Goal: Check status: Check status

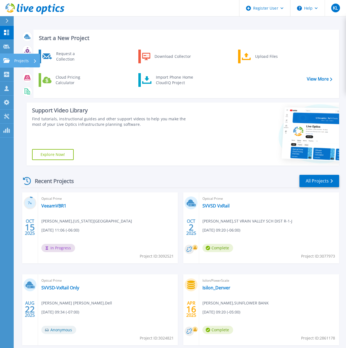
click at [16, 61] on p "Projects" at bounding box center [21, 61] width 15 height 14
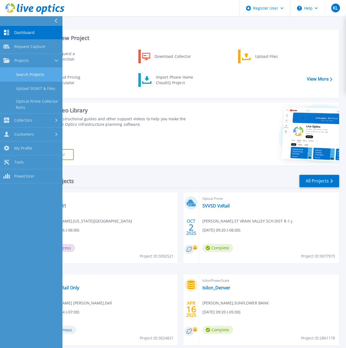
click at [36, 72] on link "Search Projects" at bounding box center [31, 75] width 63 height 14
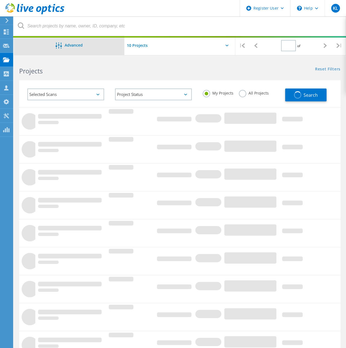
type input "1"
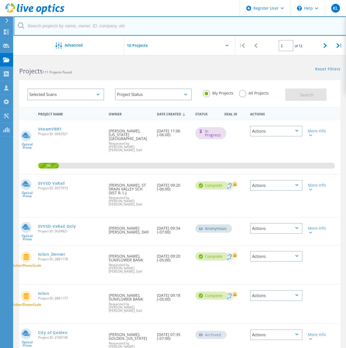
click at [102, 28] on input "text" at bounding box center [180, 25] width 333 height 19
paste input "ray.frush@colostate.edu"
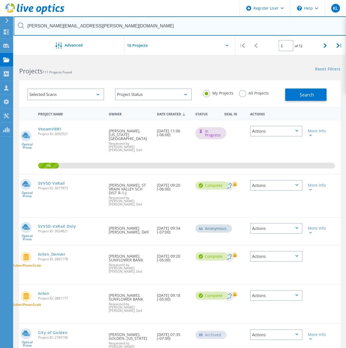
type input "ray.frush@colostate.edu"
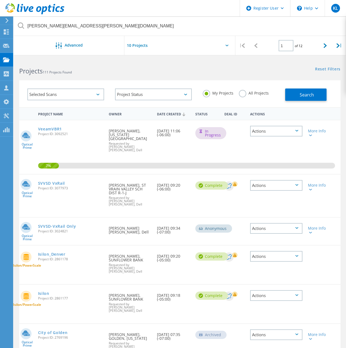
click at [243, 95] on label "All Projects" at bounding box center [254, 92] width 30 height 5
click at [0, 0] on input "All Projects" at bounding box center [0, 0] width 0 height 0
click at [301, 97] on span "Search" at bounding box center [307, 95] width 14 height 6
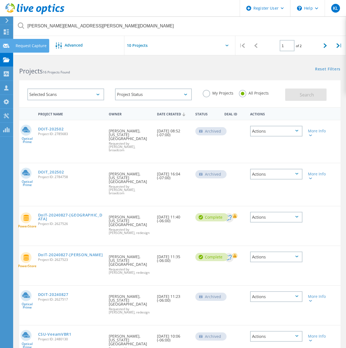
click at [27, 46] on div "Request Capture" at bounding box center [31, 46] width 31 height 4
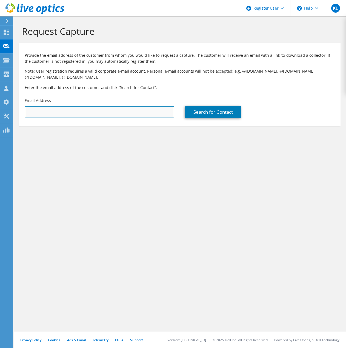
click at [68, 108] on input "text" at bounding box center [100, 112] width 150 height 12
paste input "ray.frush@colostate.edu"
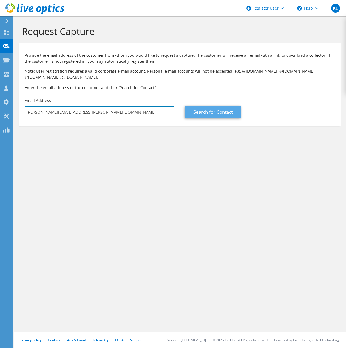
type input "ray.frush@colostate.edu"
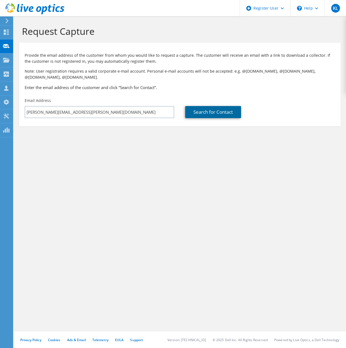
click at [203, 113] on link "Search for Contact" at bounding box center [213, 112] width 56 height 12
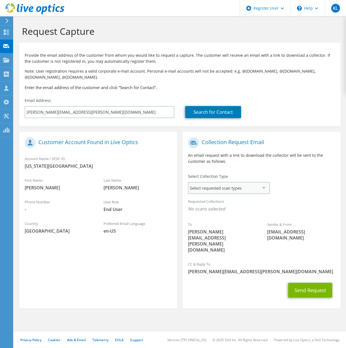
click at [225, 191] on span "Select requested scan types" at bounding box center [229, 188] width 80 height 11
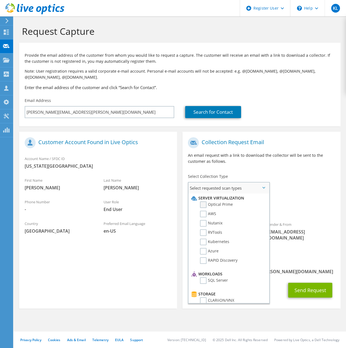
click at [206, 203] on label "Optical Prime" at bounding box center [216, 204] width 33 height 7
click at [0, 0] on input "Optical Prime" at bounding box center [0, 0] width 0 height 0
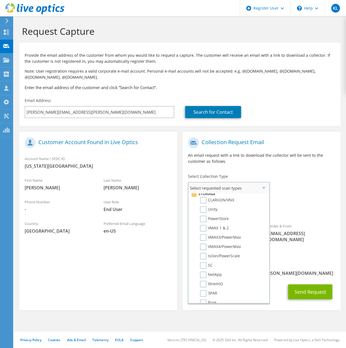
scroll to position [98, 0]
click at [202, 219] on label "PowerStore" at bounding box center [214, 221] width 29 height 7
click at [0, 0] on input "PowerStore" at bounding box center [0, 0] width 0 height 0
click at [294, 195] on div "To ray.frush@colostate.edu Sender & From liveoptics@liveoptics.com" at bounding box center [262, 198] width 158 height 126
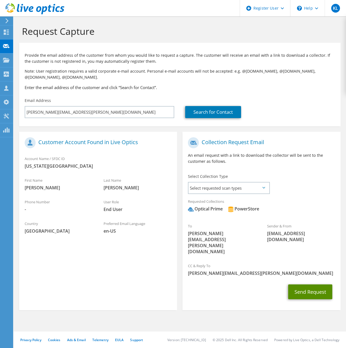
click at [293, 285] on button "Send Request" at bounding box center [310, 292] width 44 height 15
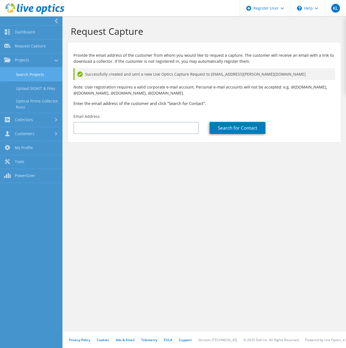
click at [51, 71] on link "Search Projects" at bounding box center [31, 74] width 63 height 14
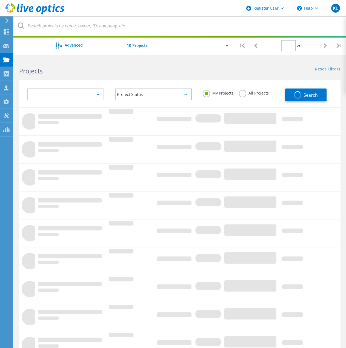
type input "1"
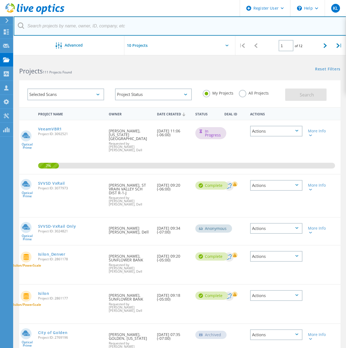
click at [87, 30] on input "text" at bounding box center [180, 25] width 333 height 19
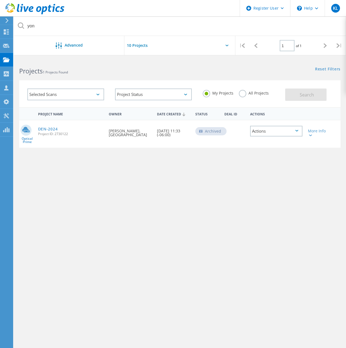
click at [247, 92] on label "All Projects" at bounding box center [254, 92] width 30 height 5
click at [0, 0] on input "All Projects" at bounding box center [0, 0] width 0 height 0
click at [302, 95] on span "Search" at bounding box center [307, 95] width 14 height 6
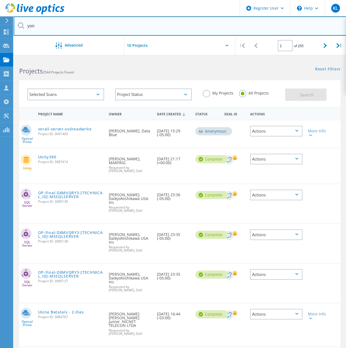
click at [48, 26] on input "yon" at bounding box center [180, 25] width 333 height 19
type input "yon.cho"
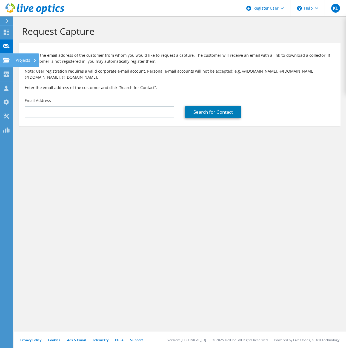
click at [26, 61] on div "Projects" at bounding box center [26, 60] width 26 height 14
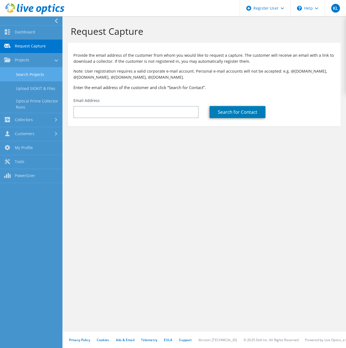
click at [27, 71] on link "Search Projects" at bounding box center [31, 74] width 63 height 14
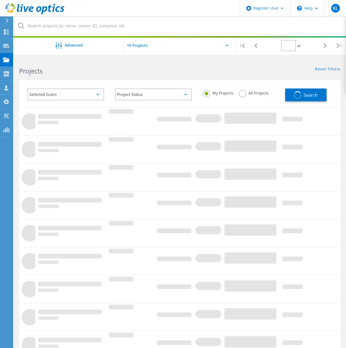
type input "1"
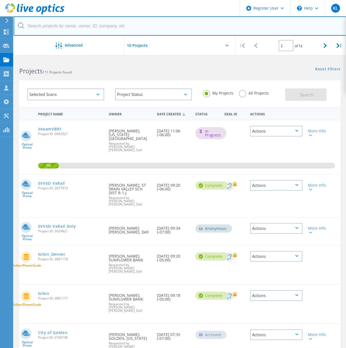
click at [58, 25] on input "text" at bounding box center [180, 25] width 333 height 19
paste input "on.Cho@flydenver.com"
click at [29, 25] on input "[EMAIL_ADDRESS][DOMAIN_NAME]" at bounding box center [180, 25] width 333 height 19
type input "yon.Cho@flydenver.com"
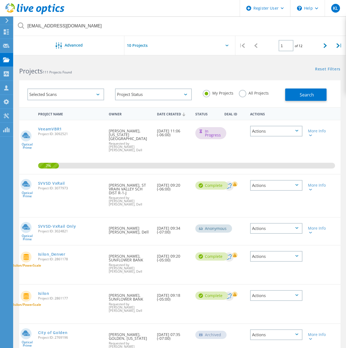
click at [241, 93] on label "All Projects" at bounding box center [254, 92] width 30 height 5
click at [0, 0] on input "All Projects" at bounding box center [0, 0] width 0 height 0
click at [291, 95] on button "Search" at bounding box center [305, 95] width 41 height 12
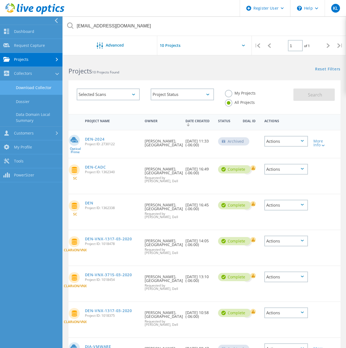
click at [34, 89] on link "Download Collector" at bounding box center [31, 88] width 63 height 14
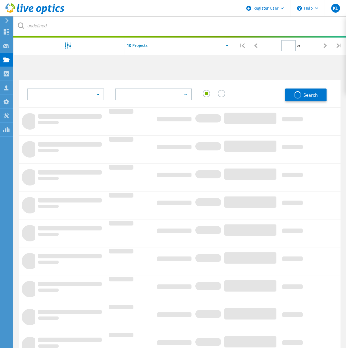
type input "1"
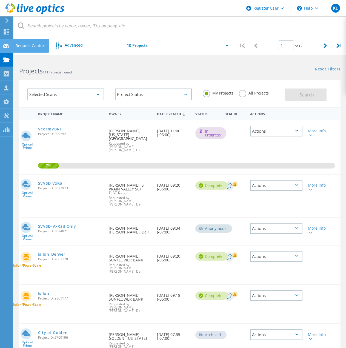
click at [29, 44] on div "Request Capture" at bounding box center [31, 46] width 31 height 4
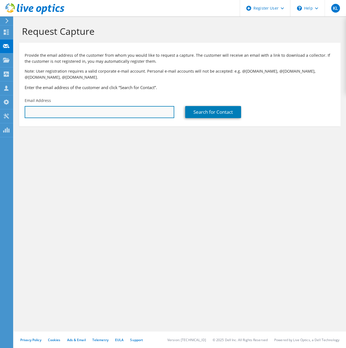
click at [59, 110] on input "text" at bounding box center [100, 112] width 150 height 12
paste input "[EMAIL_ADDRESS][DOMAIN_NAME]"
type input "[EMAIL_ADDRESS][DOMAIN_NAME]"
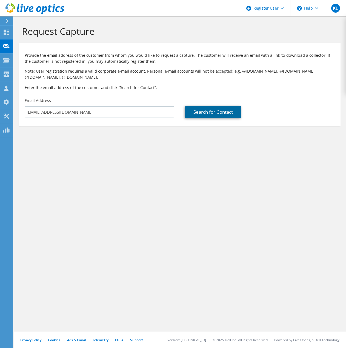
click at [199, 111] on link "Search for Contact" at bounding box center [213, 112] width 56 height 12
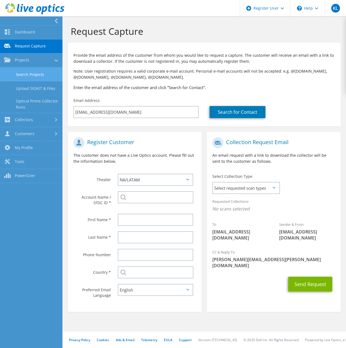
click at [28, 74] on link "Search Projects" at bounding box center [31, 74] width 63 height 14
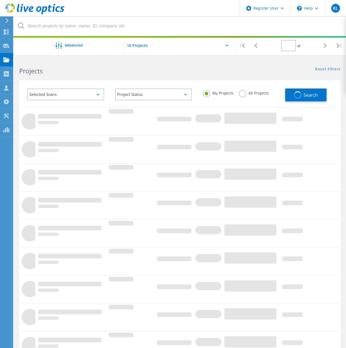
type input "1"
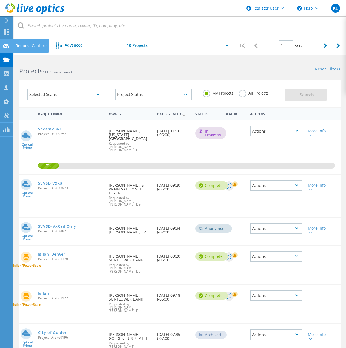
click at [18, 45] on div "Request Capture" at bounding box center [31, 46] width 31 height 4
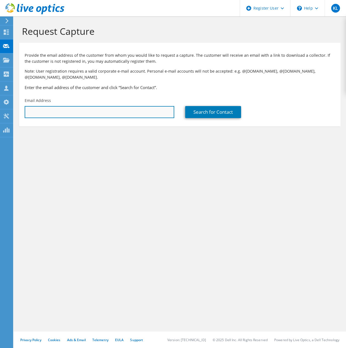
click at [67, 114] on input "text" at bounding box center [100, 112] width 150 height 12
paste input "on.Cho@flydenver.com"
click at [27, 112] on input "on.Cho@flydenver.com" at bounding box center [100, 112] width 150 height 12
type input "[EMAIL_ADDRESS][DOMAIN_NAME]"
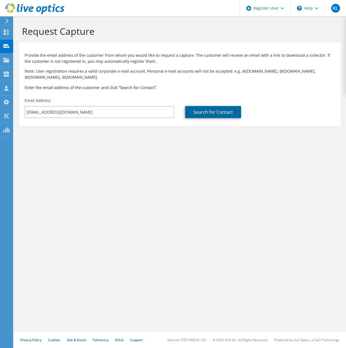
click at [196, 115] on link "Search for Contact" at bounding box center [213, 112] width 56 height 12
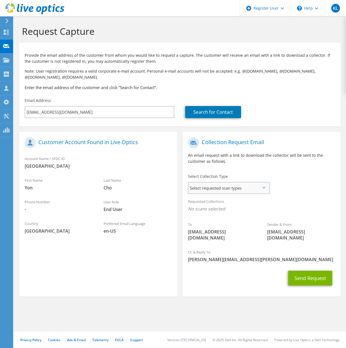
click at [228, 193] on span "Select requested scan types" at bounding box center [229, 188] width 80 height 11
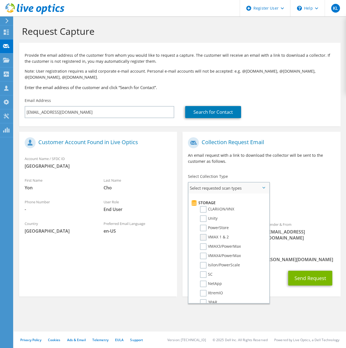
scroll to position [82, 0]
click at [206, 236] on label "PowerStore" at bounding box center [214, 237] width 29 height 7
click at [0, 0] on input "PowerStore" at bounding box center [0, 0] width 0 height 0
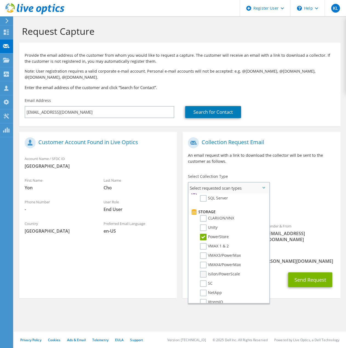
click at [205, 273] on label "Isilon/PowerScale" at bounding box center [220, 274] width 40 height 7
click at [0, 0] on input "Isilon/PowerScale" at bounding box center [0, 0] width 0 height 0
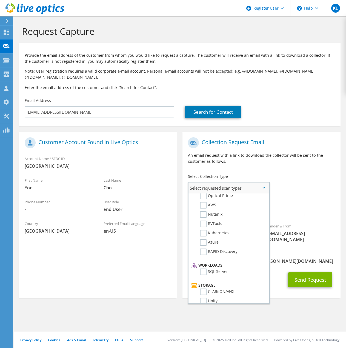
scroll to position [0, 0]
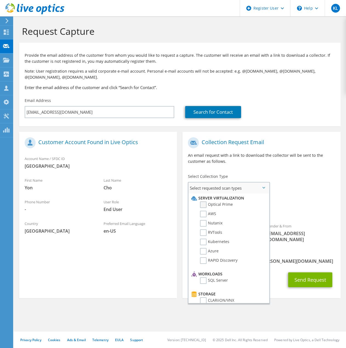
click at [203, 204] on label "Optical Prime" at bounding box center [216, 204] width 33 height 7
click at [0, 0] on input "Optical Prime" at bounding box center [0, 0] width 0 height 0
click at [284, 105] on div "Search for Contact" at bounding box center [260, 108] width 161 height 26
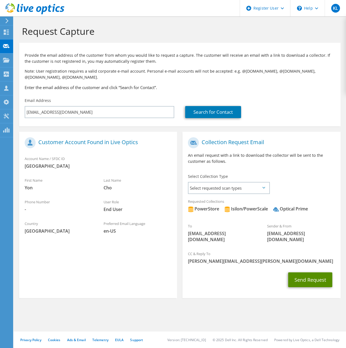
click at [303, 273] on button "Send Request" at bounding box center [310, 279] width 44 height 15
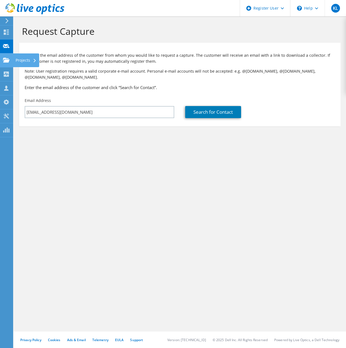
click at [9, 58] on icon at bounding box center [6, 60] width 7 height 5
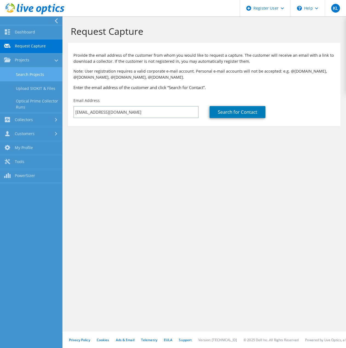
click at [30, 75] on link "Search Projects" at bounding box center [31, 74] width 63 height 14
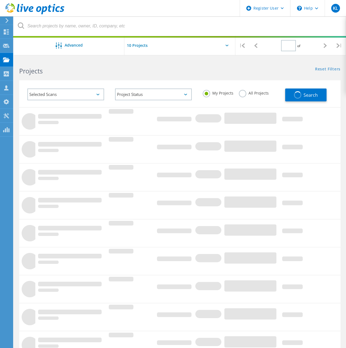
type input "1"
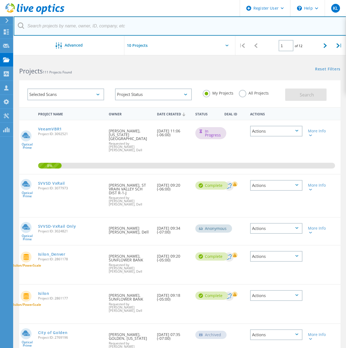
click at [64, 32] on input "text" at bounding box center [180, 25] width 333 height 19
paste input "on.Cho@flydenver.com"
click at [28, 25] on input "on.Cho@flydenver.com" at bounding box center [180, 25] width 333 height 19
type input "[EMAIL_ADDRESS][DOMAIN_NAME]"
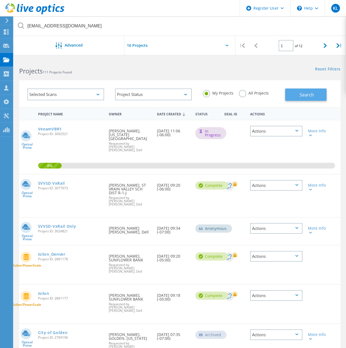
click at [300, 95] on span "Search" at bounding box center [307, 95] width 14 height 6
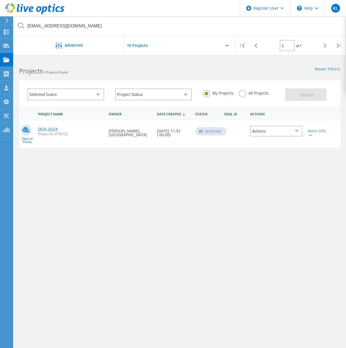
click at [51, 130] on link "DEN-2024" at bounding box center [48, 129] width 20 height 4
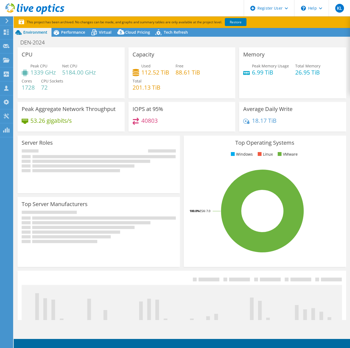
select select "USWest"
select select "USD"
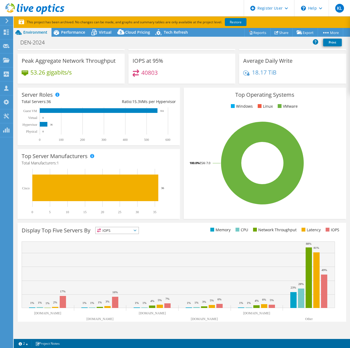
scroll to position [62, 0]
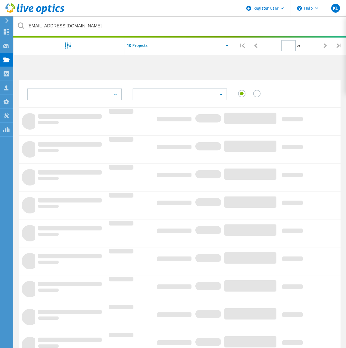
type input "1"
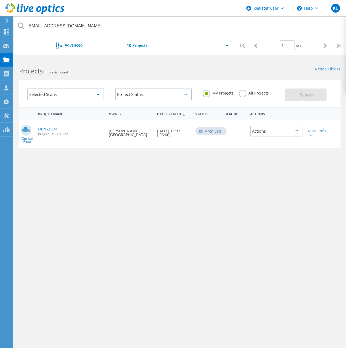
click at [244, 92] on label "All Projects" at bounding box center [254, 92] width 30 height 5
click at [0, 0] on input "All Projects" at bounding box center [0, 0] width 0 height 0
click at [294, 92] on button "Search" at bounding box center [305, 95] width 41 height 12
